Goal: Information Seeking & Learning: Check status

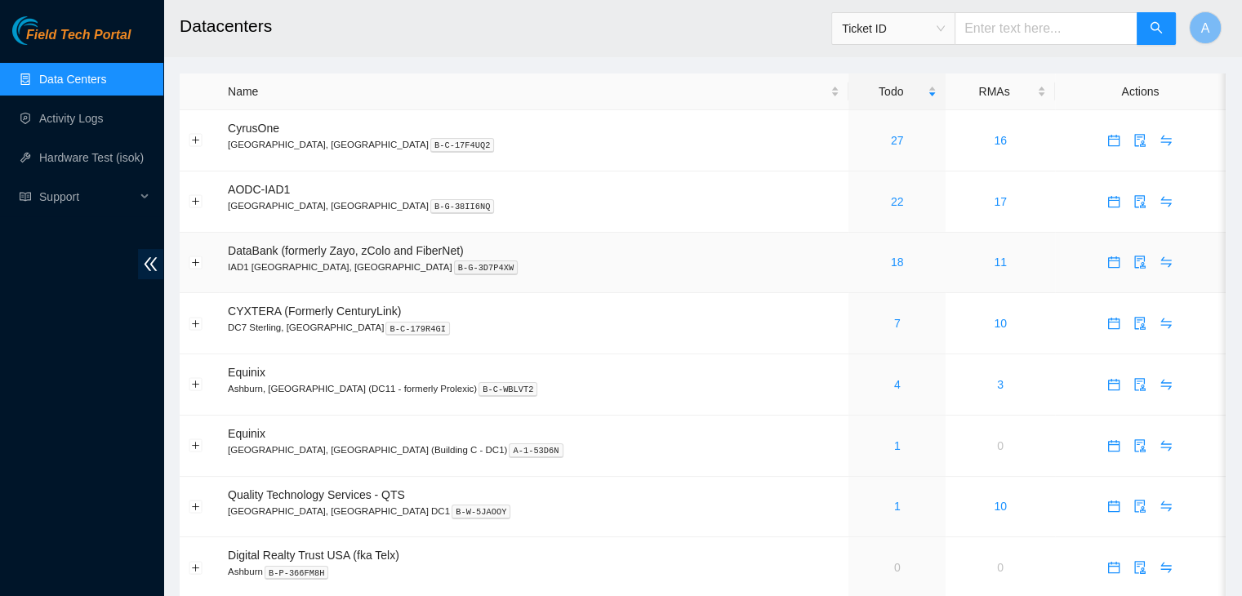
click at [857, 263] on div "18" at bounding box center [896, 262] width 79 height 18
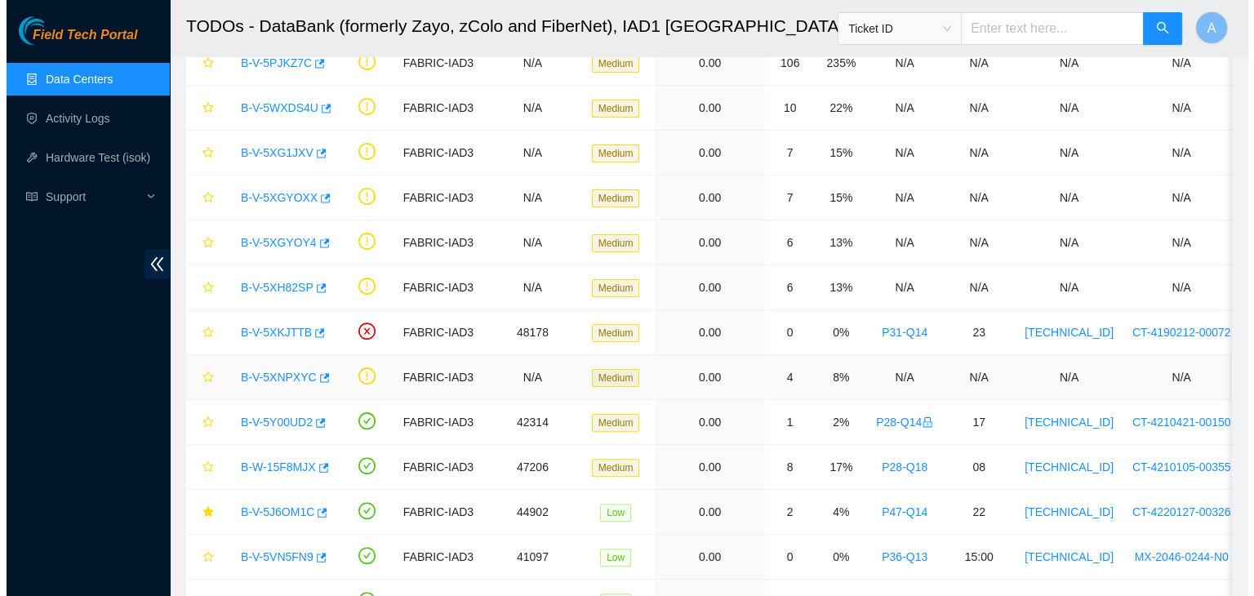
scroll to position [448, 0]
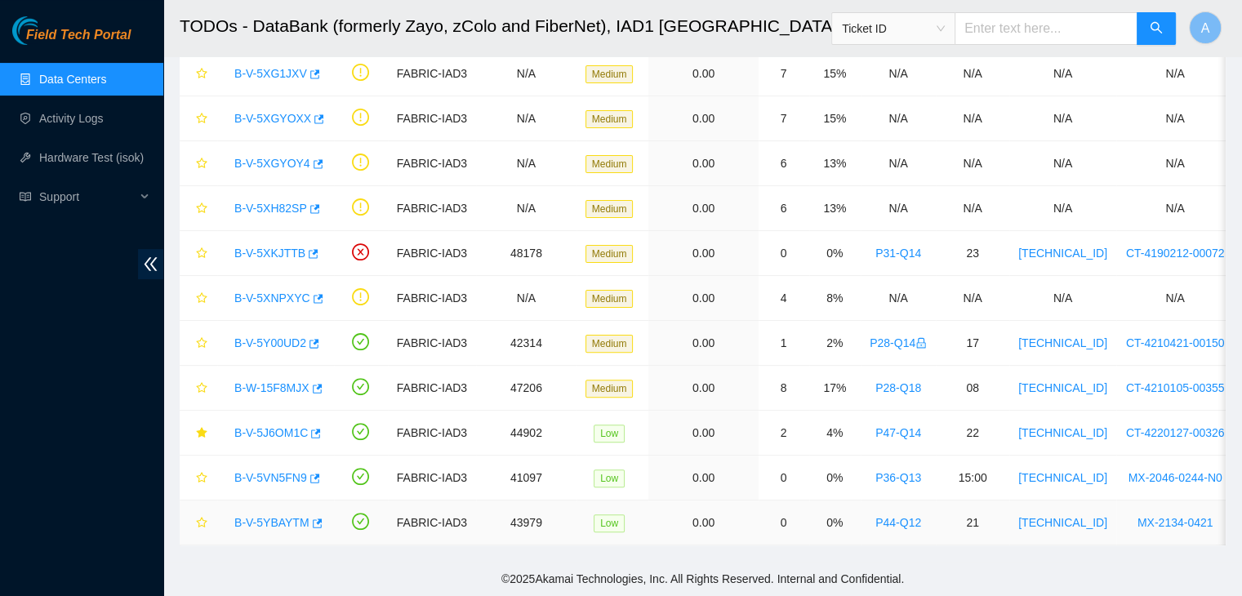
click at [252, 516] on link "B-V-5YBAYTM" at bounding box center [271, 522] width 75 height 13
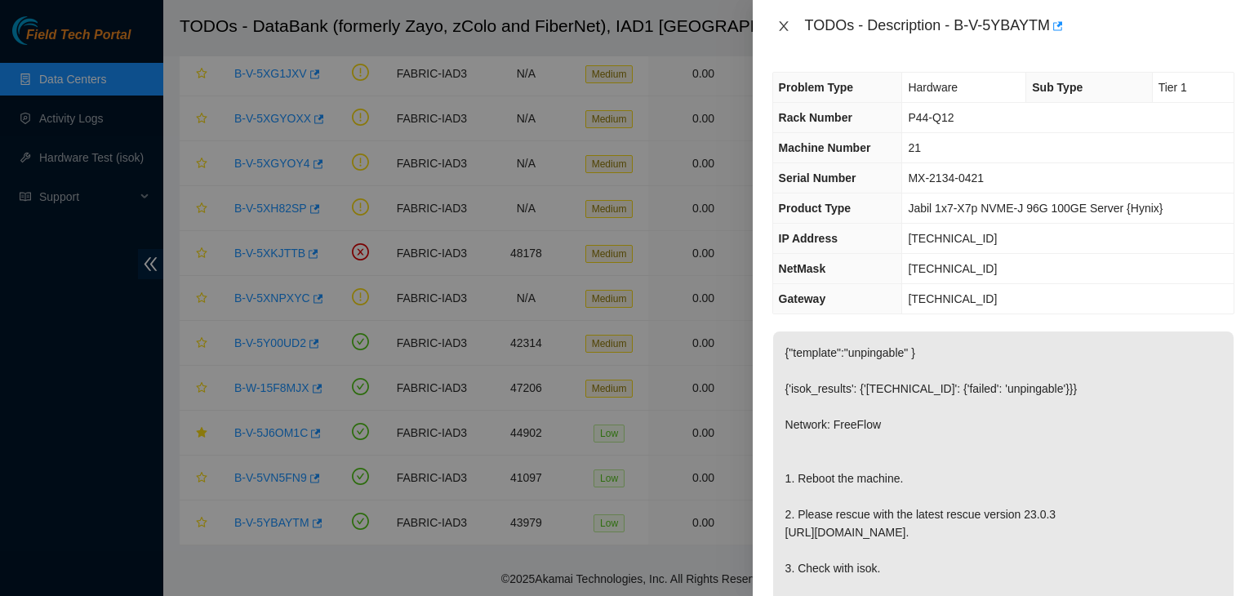
click at [791, 27] on button "Close" at bounding box center [784, 27] width 23 height 16
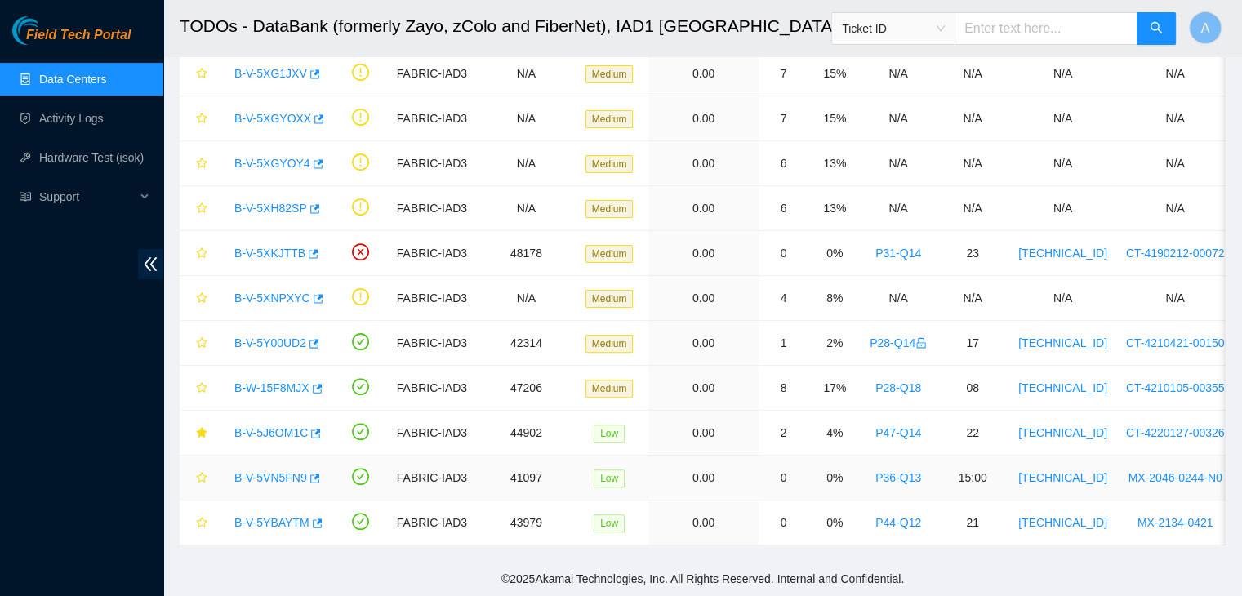
click at [247, 471] on link "B-V-5VN5FN9" at bounding box center [270, 477] width 73 height 13
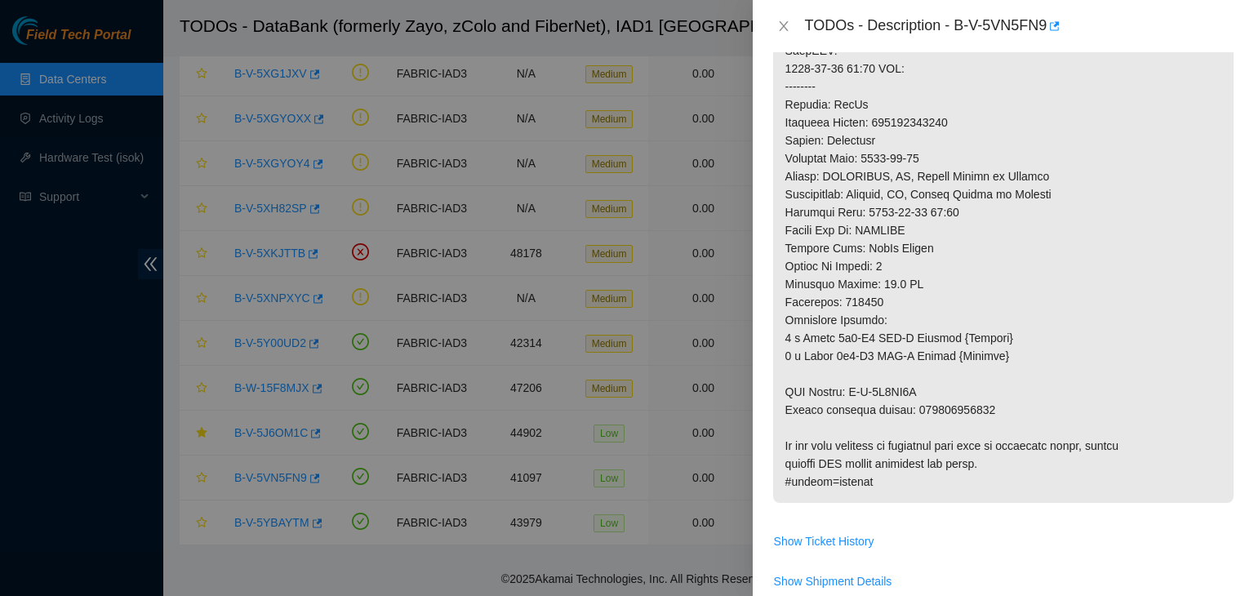
scroll to position [1165, 0]
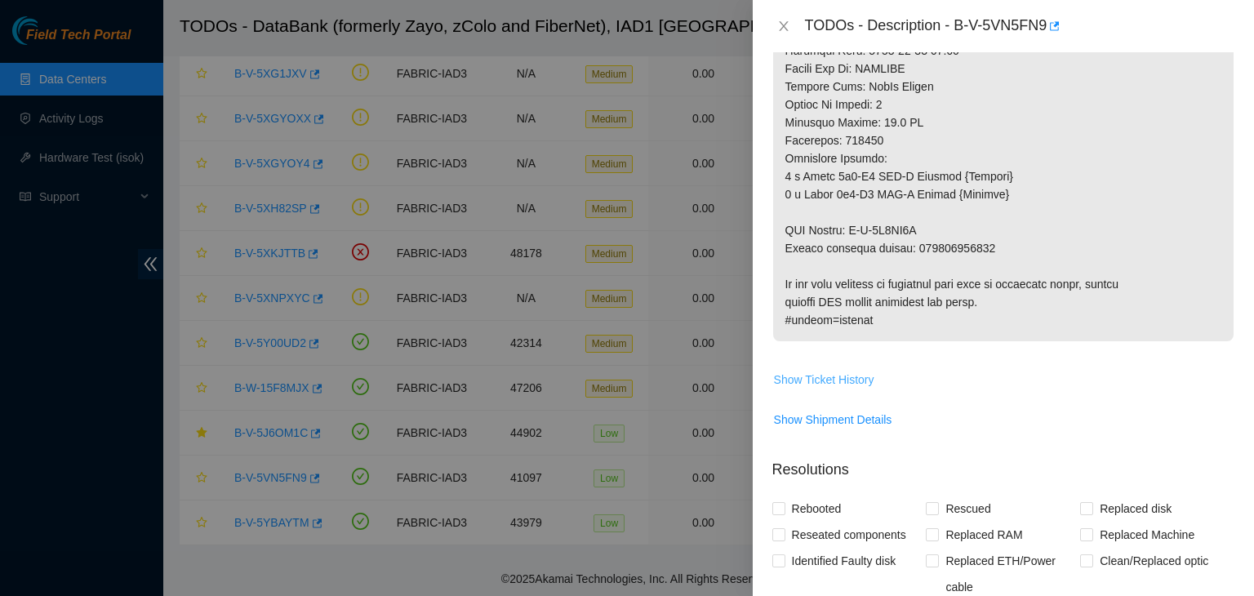
click at [847, 389] on span "Show Ticket History" at bounding box center [824, 380] width 100 height 18
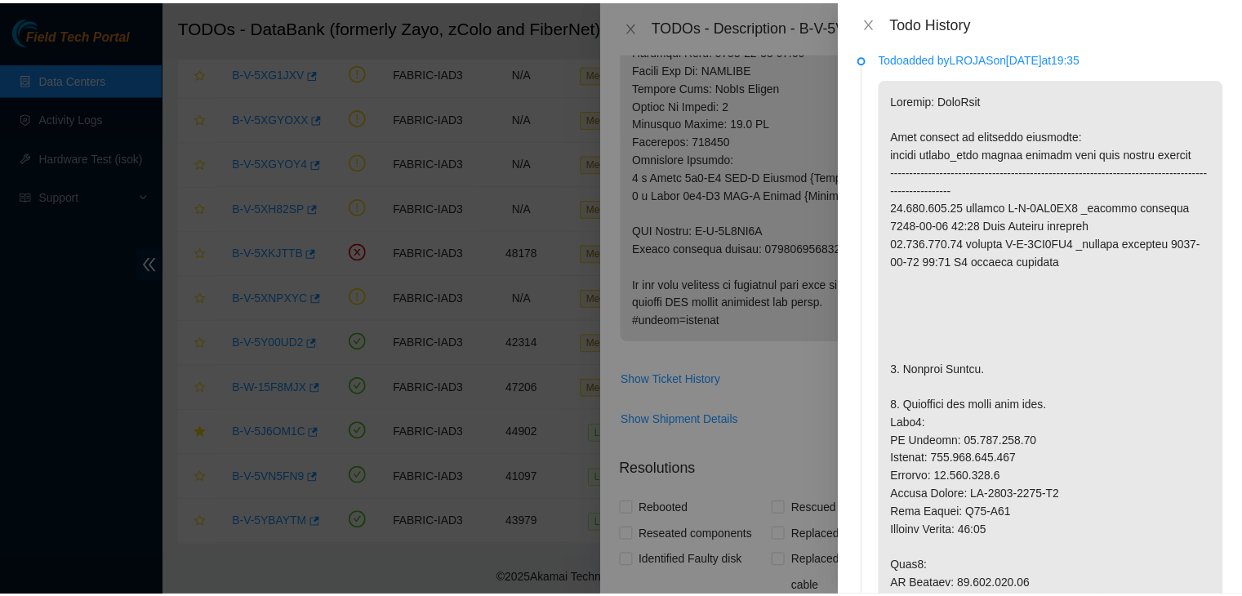
scroll to position [0, 0]
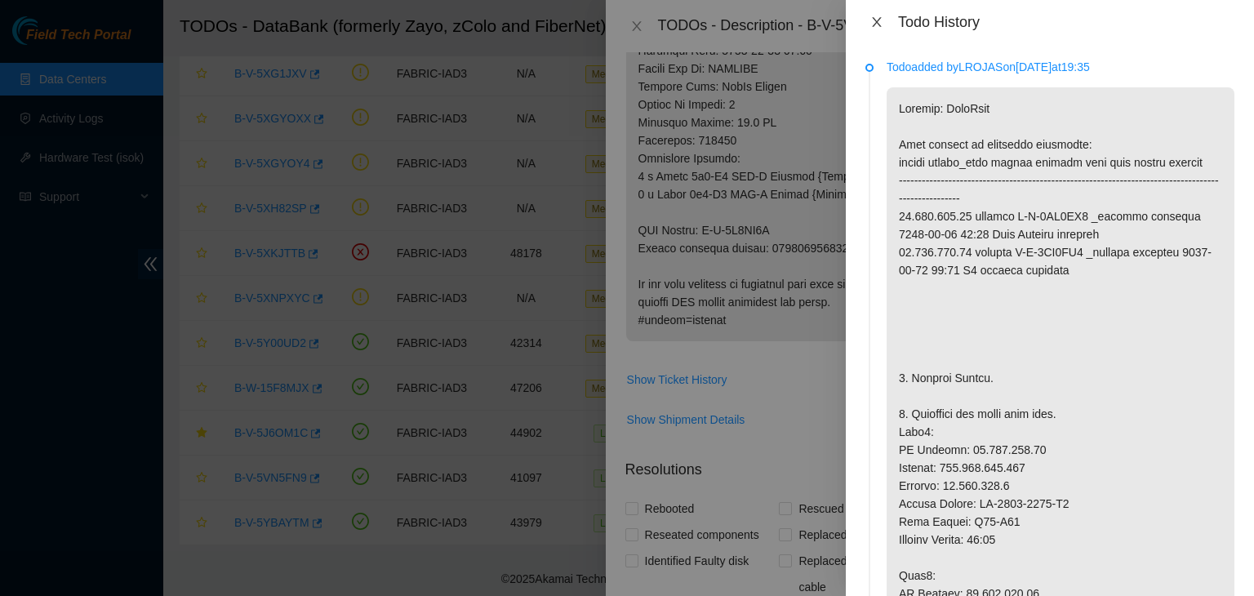
click at [872, 25] on icon "close" at bounding box center [877, 22] width 13 height 13
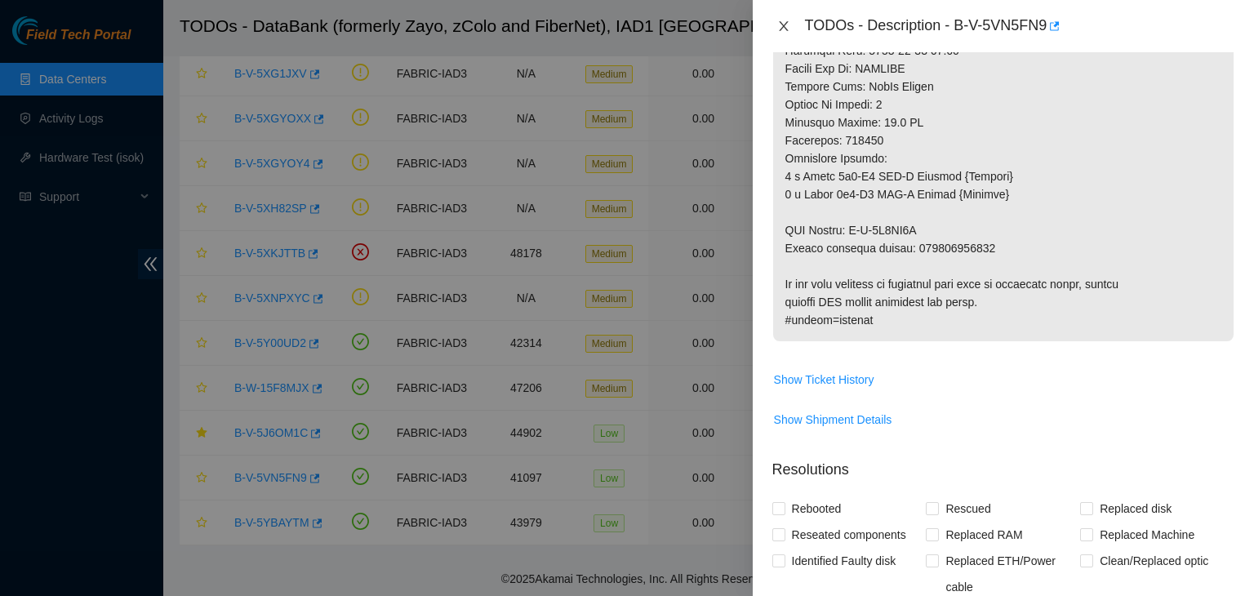
click at [786, 18] on div "TODOs - Description - B-V-5VN5FN9" at bounding box center [1004, 26] width 462 height 26
click at [786, 19] on button "Close" at bounding box center [784, 27] width 23 height 16
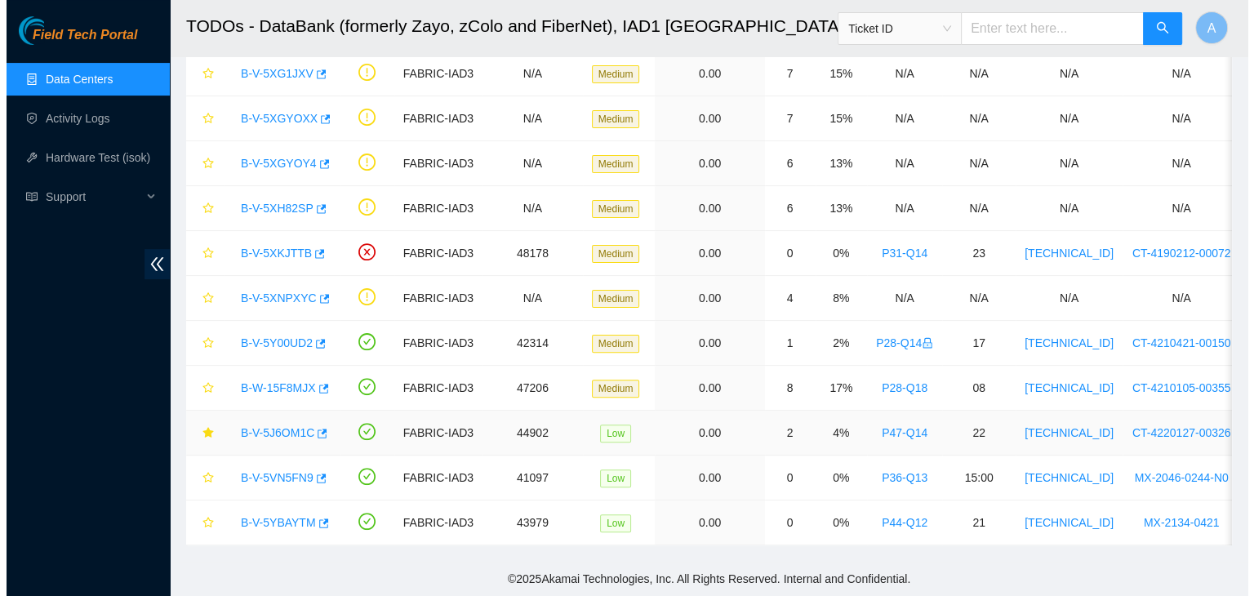
scroll to position [480, 0]
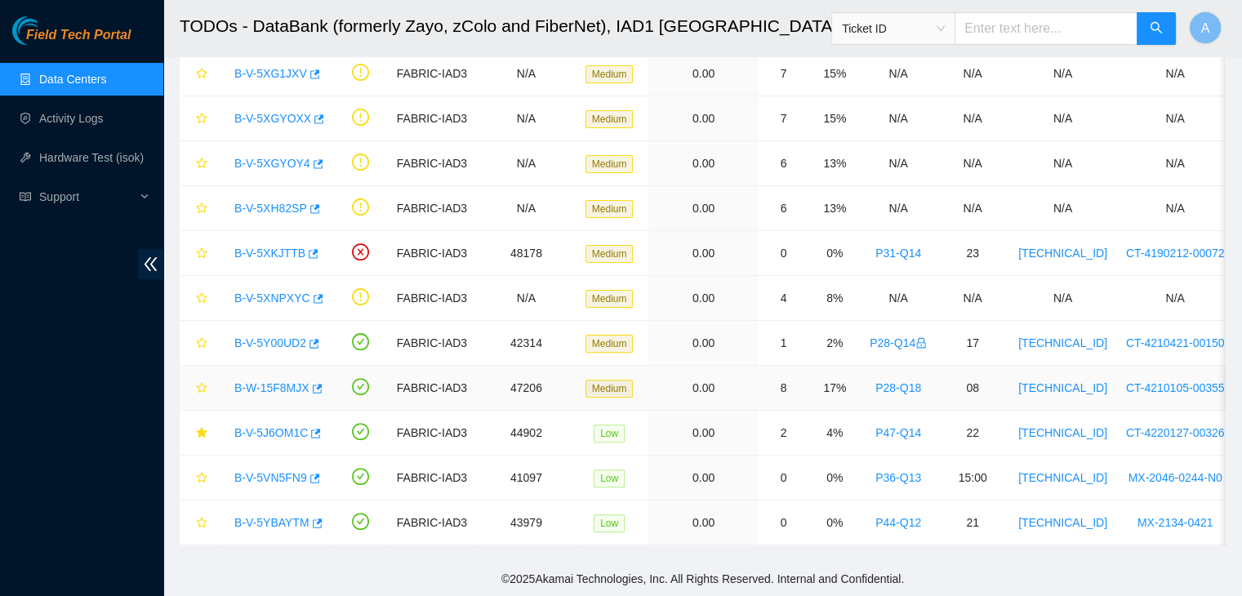
click at [274, 381] on link "B-W-15F8MJX" at bounding box center [271, 387] width 75 height 13
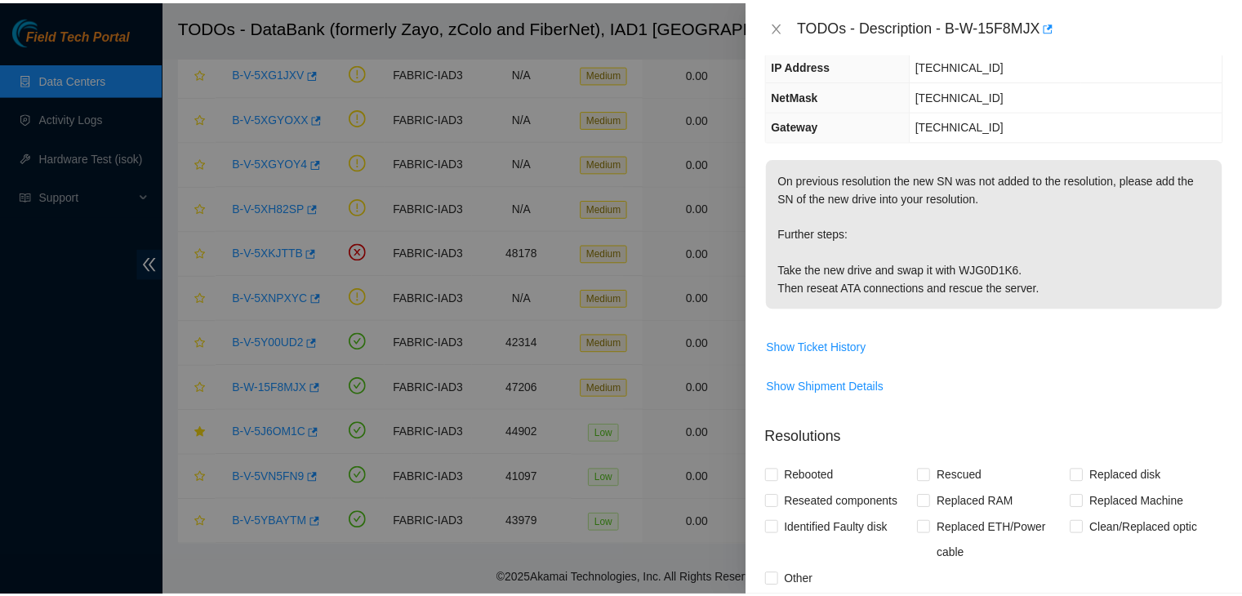
scroll to position [134, 0]
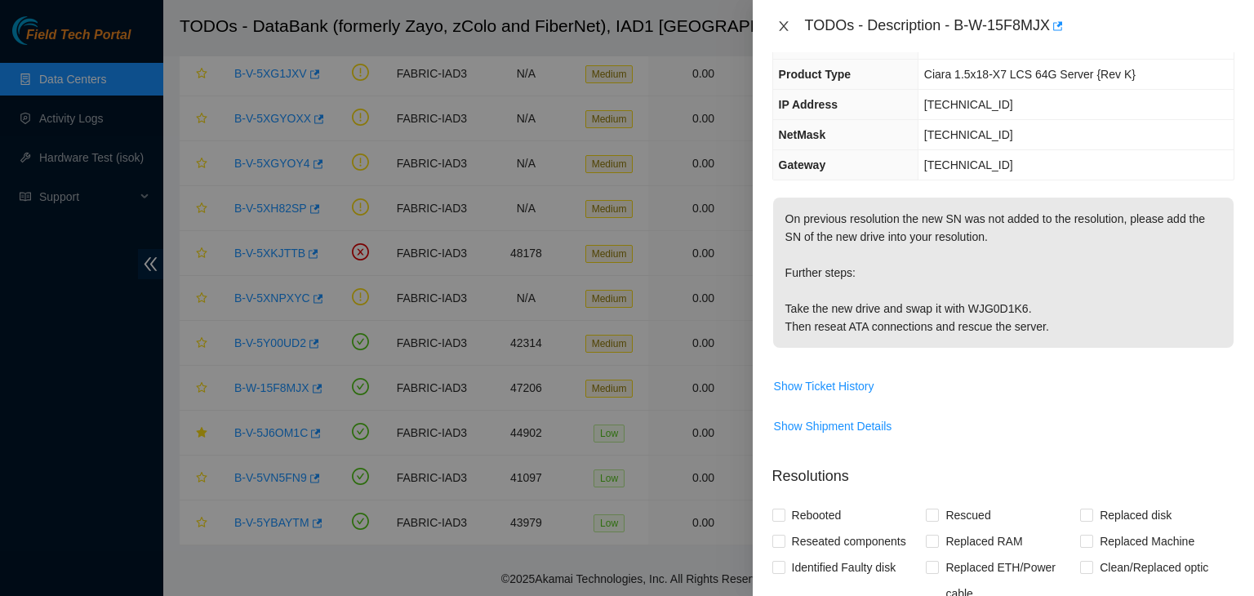
click at [778, 24] on icon "close" at bounding box center [783, 26] width 13 height 13
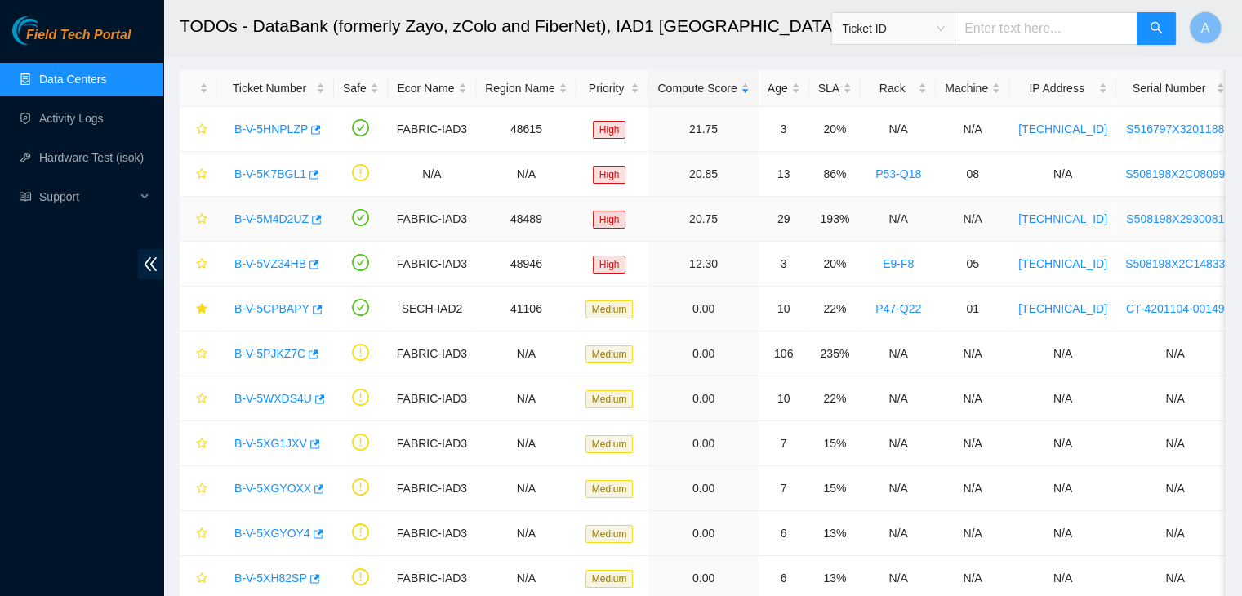
scroll to position [0, 0]
